Goal: Task Accomplishment & Management: Manage account settings

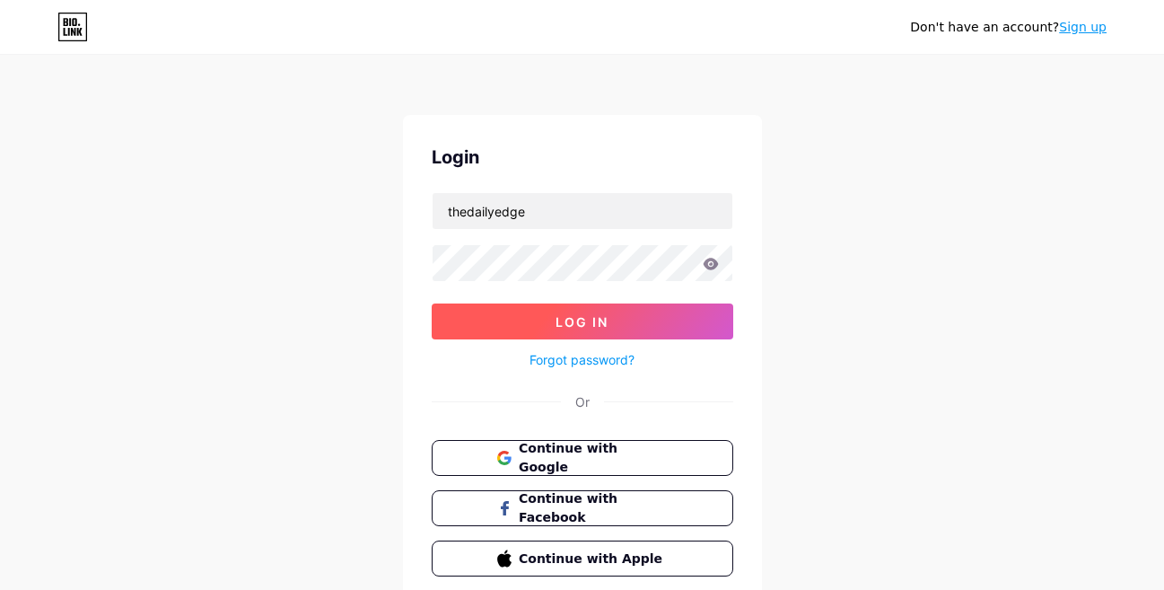
click at [514, 325] on button "Log In" at bounding box center [583, 321] width 302 height 36
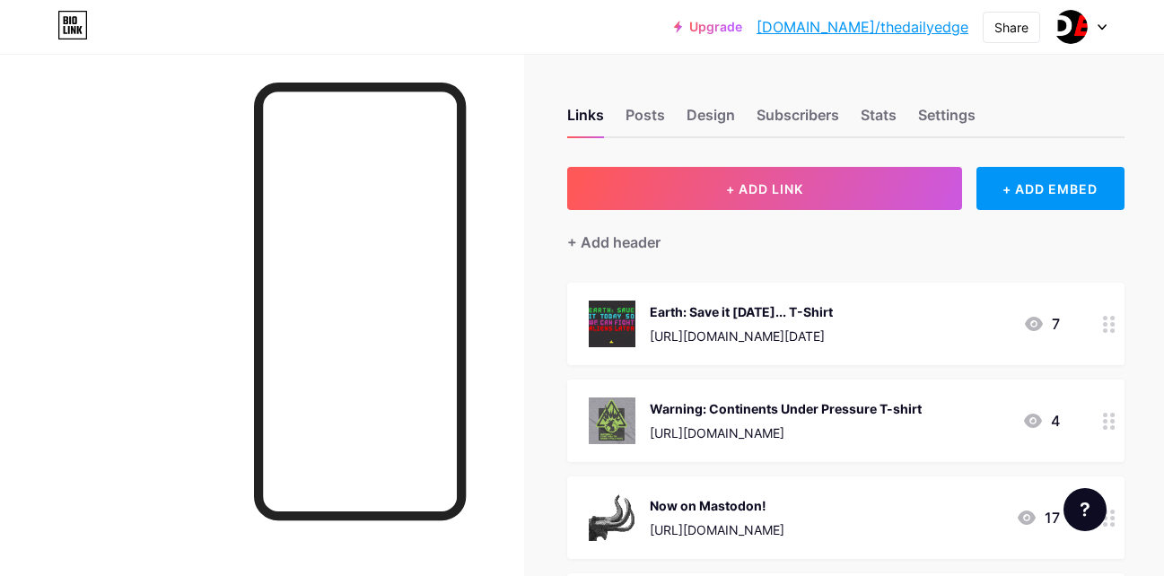
click at [931, 27] on link "[DOMAIN_NAME]/thedailyedge" at bounding box center [863, 27] width 212 height 22
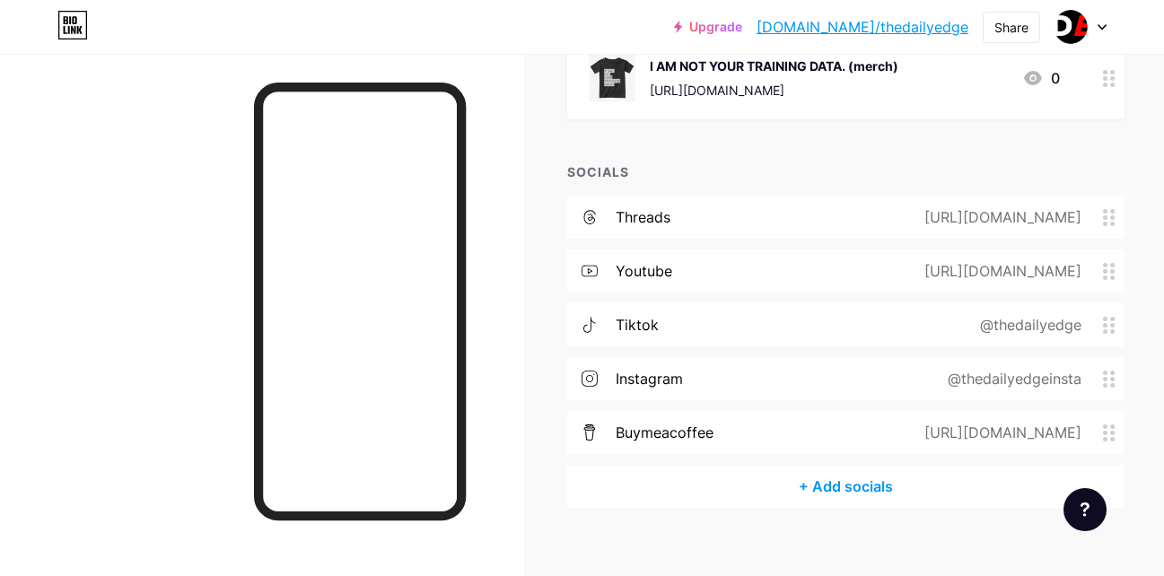
scroll to position [1330, 0]
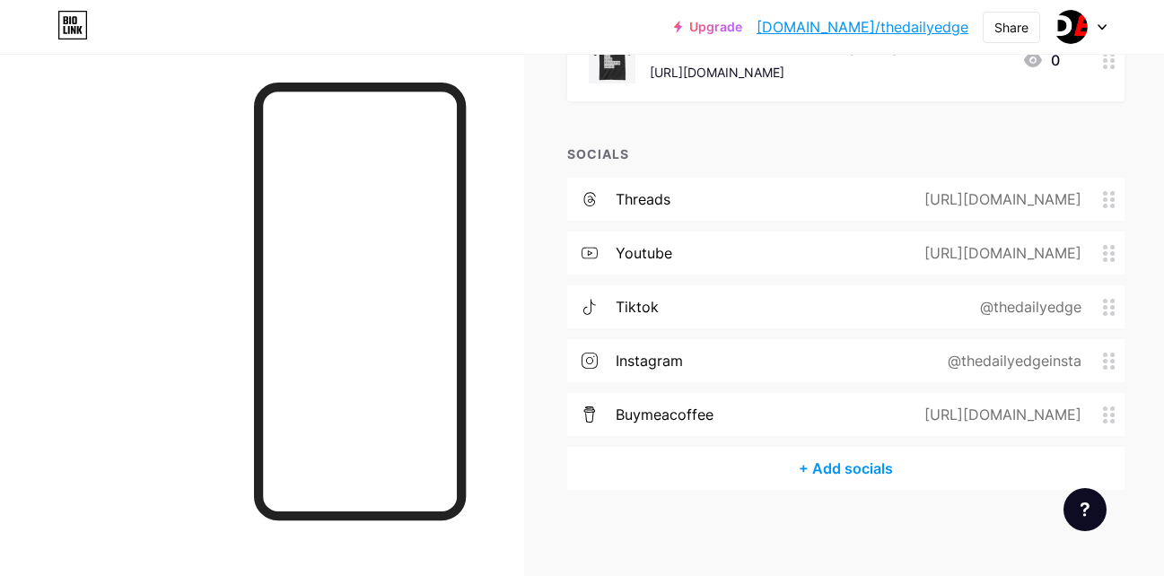
click at [826, 464] on div "+ Add socials" at bounding box center [846, 468] width 558 height 43
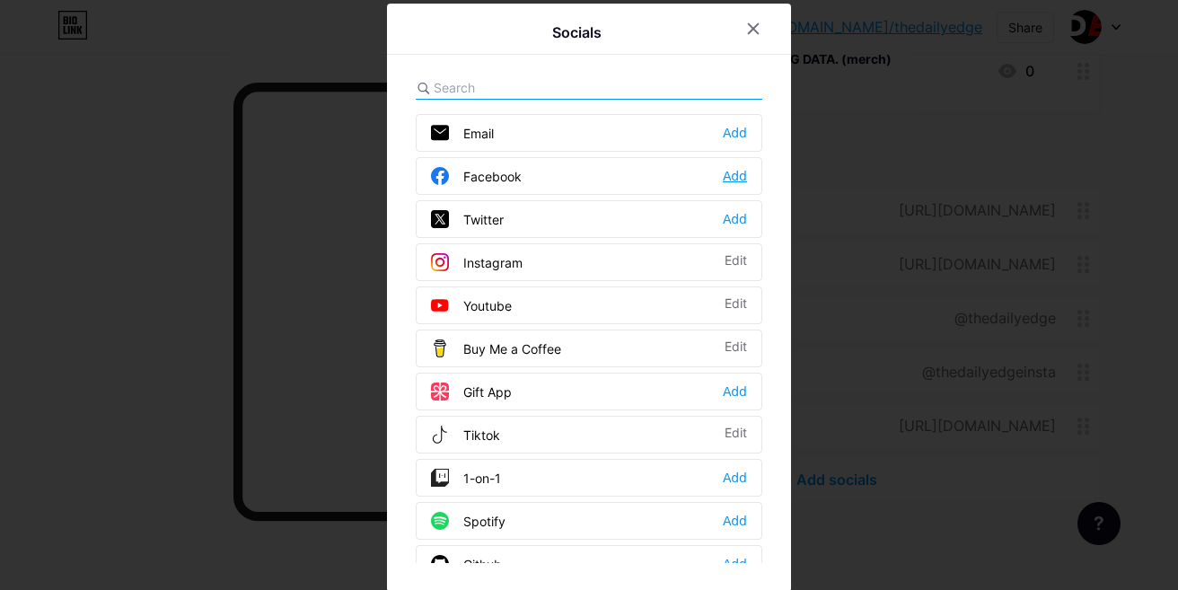
click at [723, 171] on div "Add" at bounding box center [735, 176] width 24 height 18
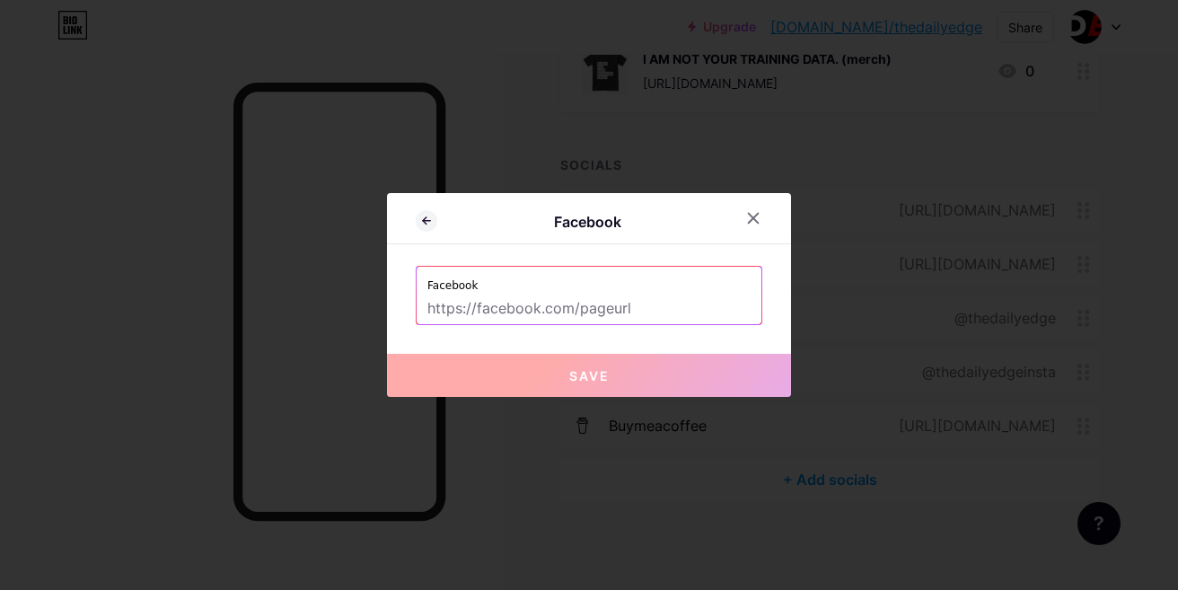
drag, startPoint x: 637, startPoint y: 304, endPoint x: 434, endPoint y: 299, distance: 203.9
click at [434, 299] on input "text" at bounding box center [588, 309] width 323 height 31
paste input "[URL][DOMAIN_NAME]"
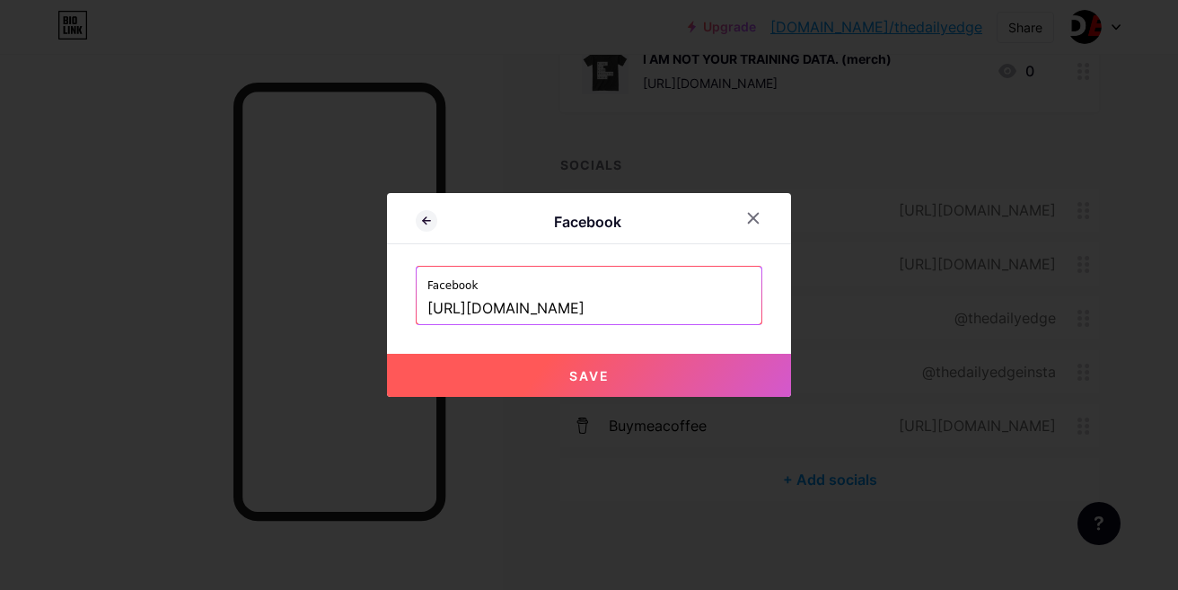
type input "[URL][DOMAIN_NAME]"
click at [541, 376] on button "Save" at bounding box center [589, 375] width 404 height 43
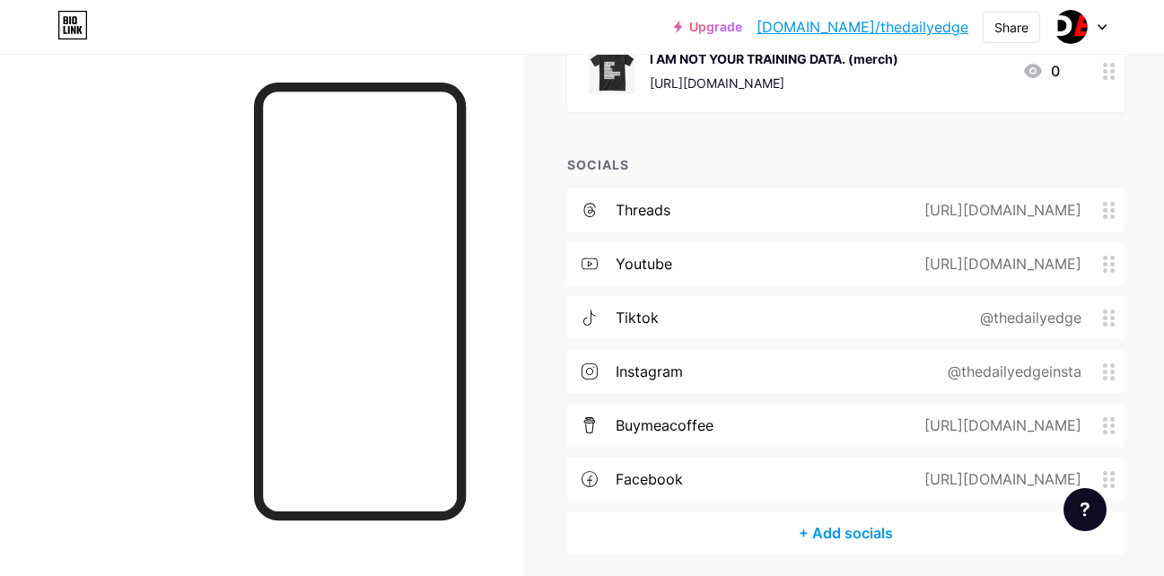
click at [1009, 376] on div "@thedailyedgeinsta" at bounding box center [1011, 372] width 184 height 22
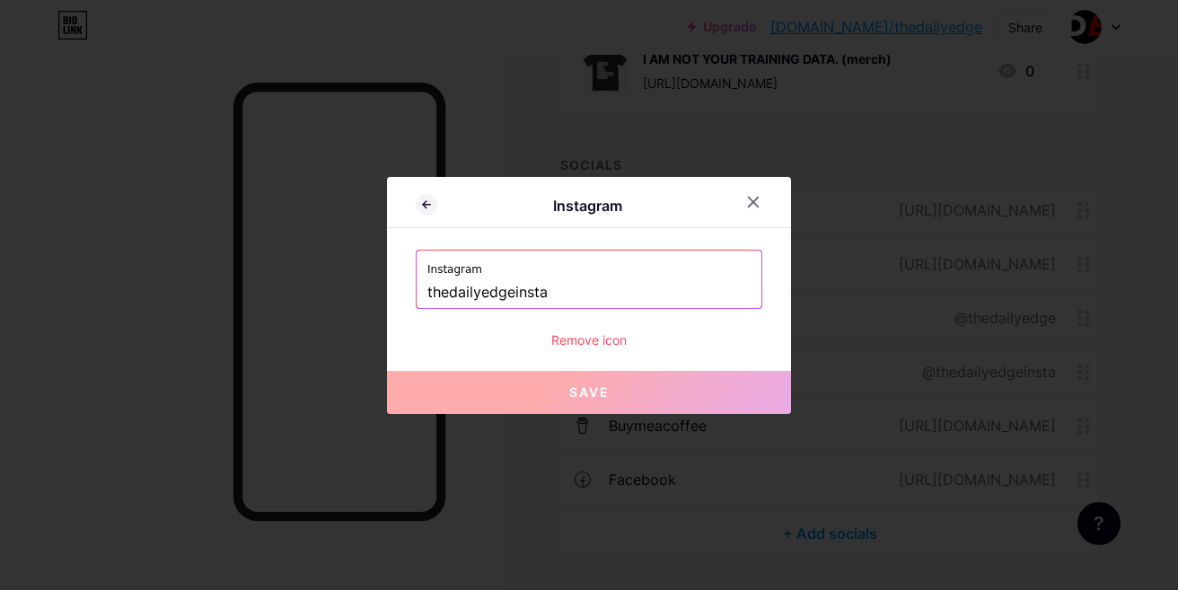
click at [603, 339] on div "Remove icon" at bounding box center [589, 339] width 347 height 19
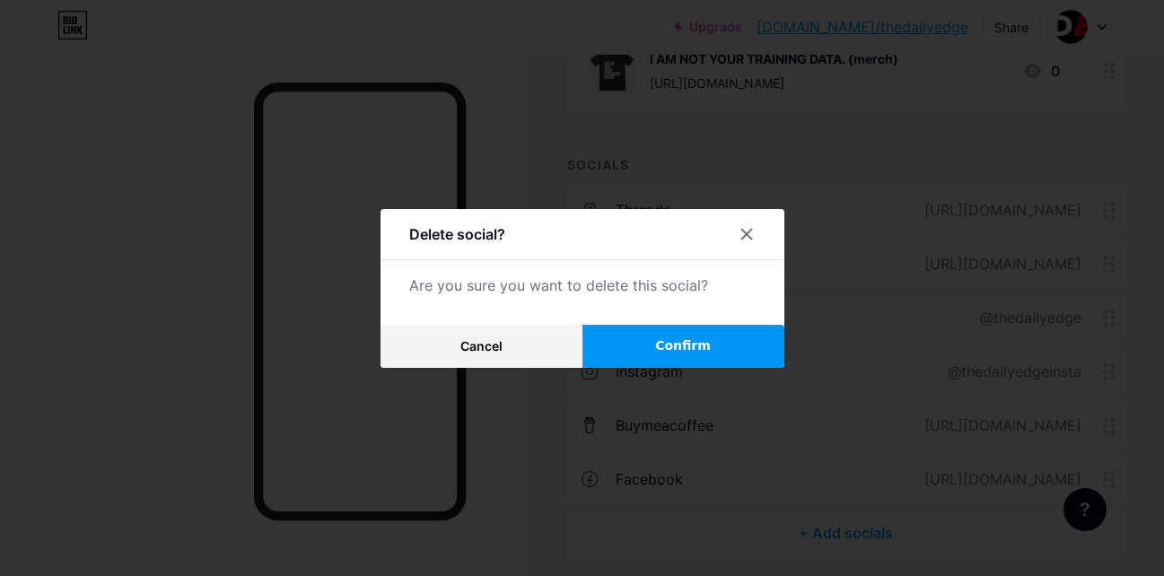
click at [738, 359] on button "Confirm" at bounding box center [684, 346] width 202 height 43
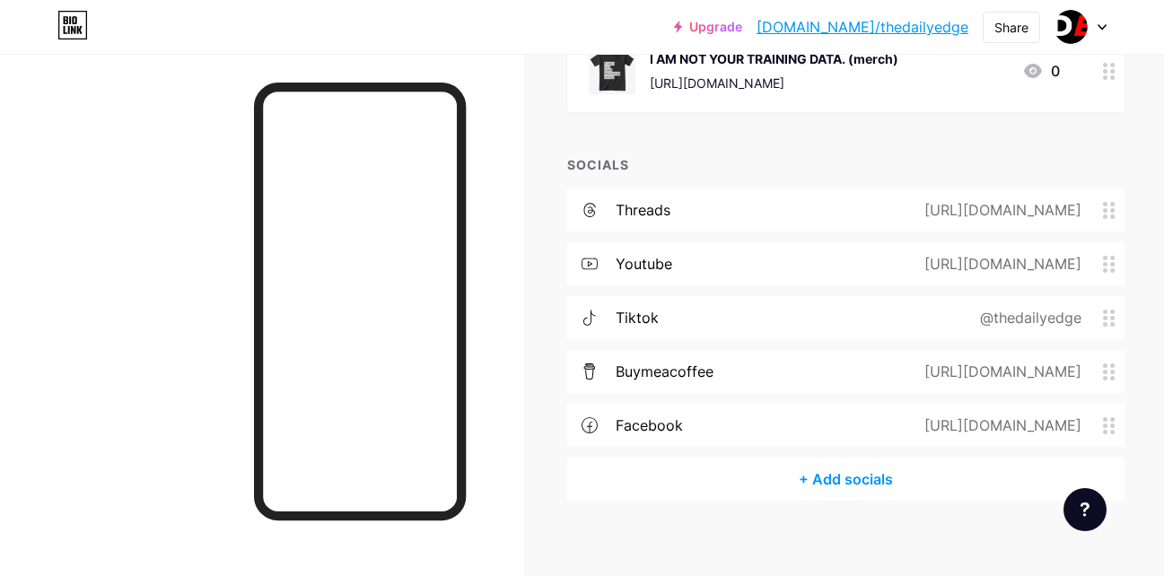
scroll to position [1333, 0]
